Goal: Task Accomplishment & Management: Use online tool/utility

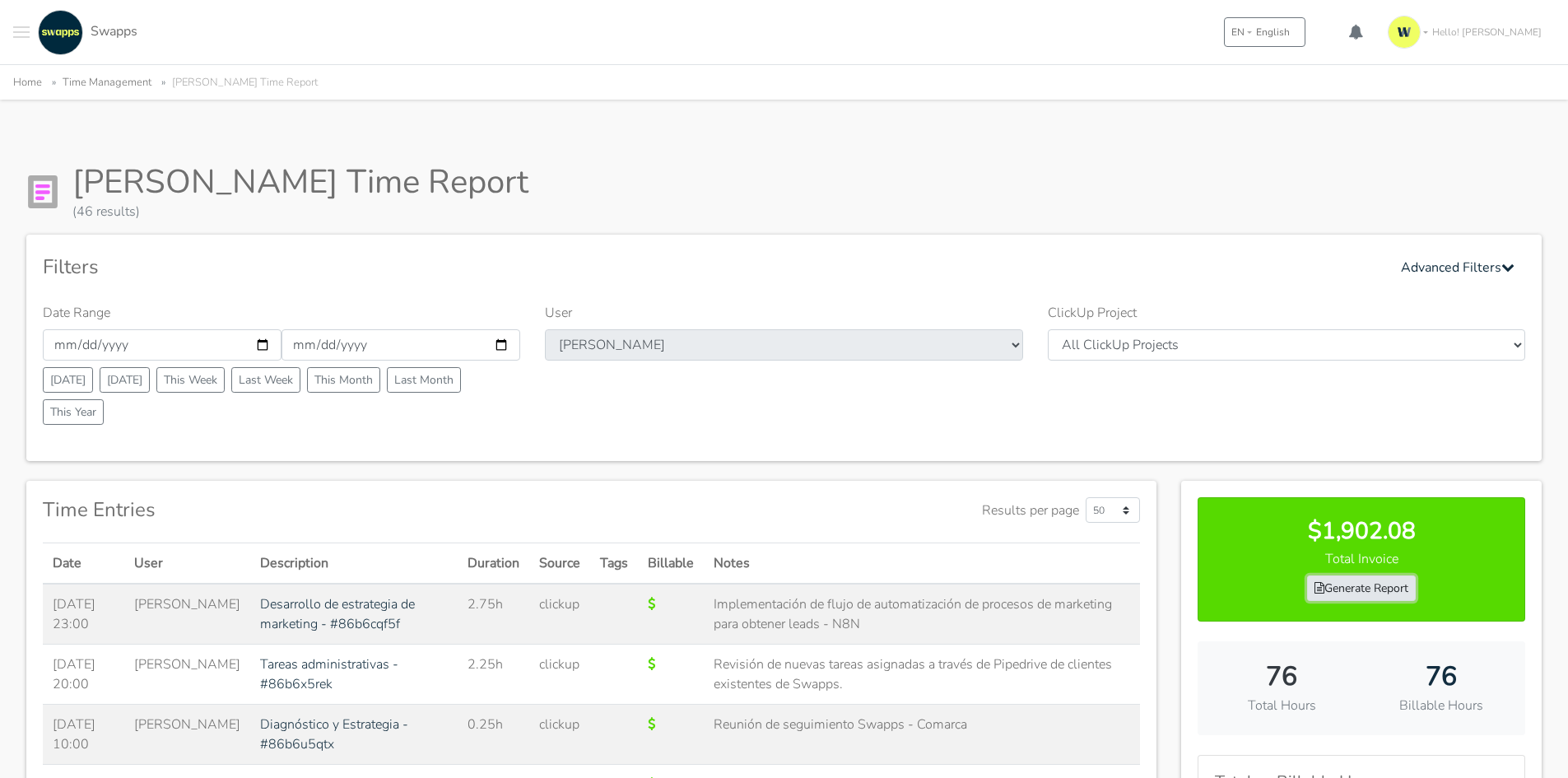
click at [1390, 583] on link "Generate Report" at bounding box center [1361, 588] width 108 height 25
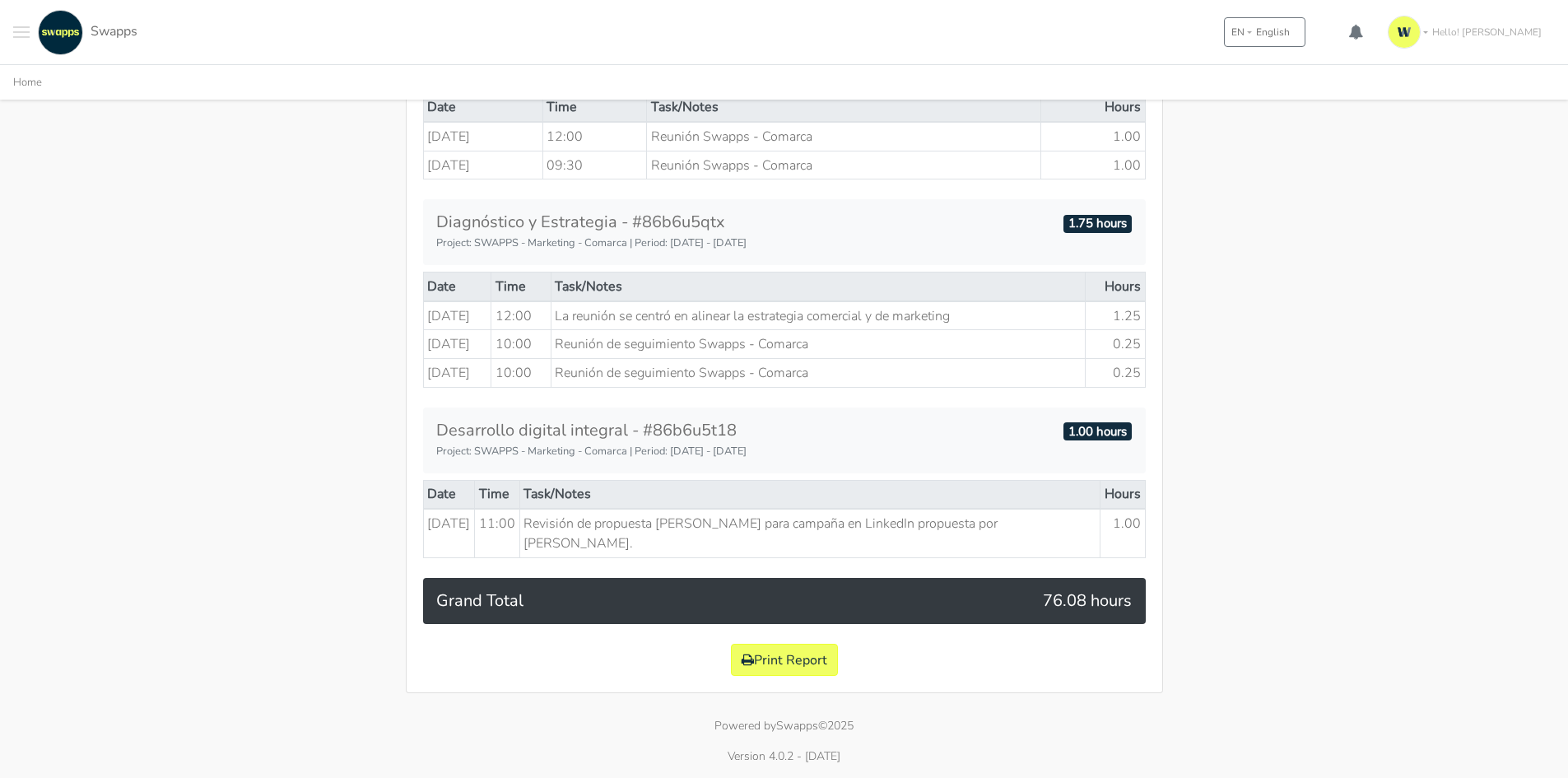
scroll to position [2726, 0]
click at [793, 661] on button "Print Report" at bounding box center [784, 661] width 107 height 33
